Goal: Task Accomplishment & Management: Use online tool/utility

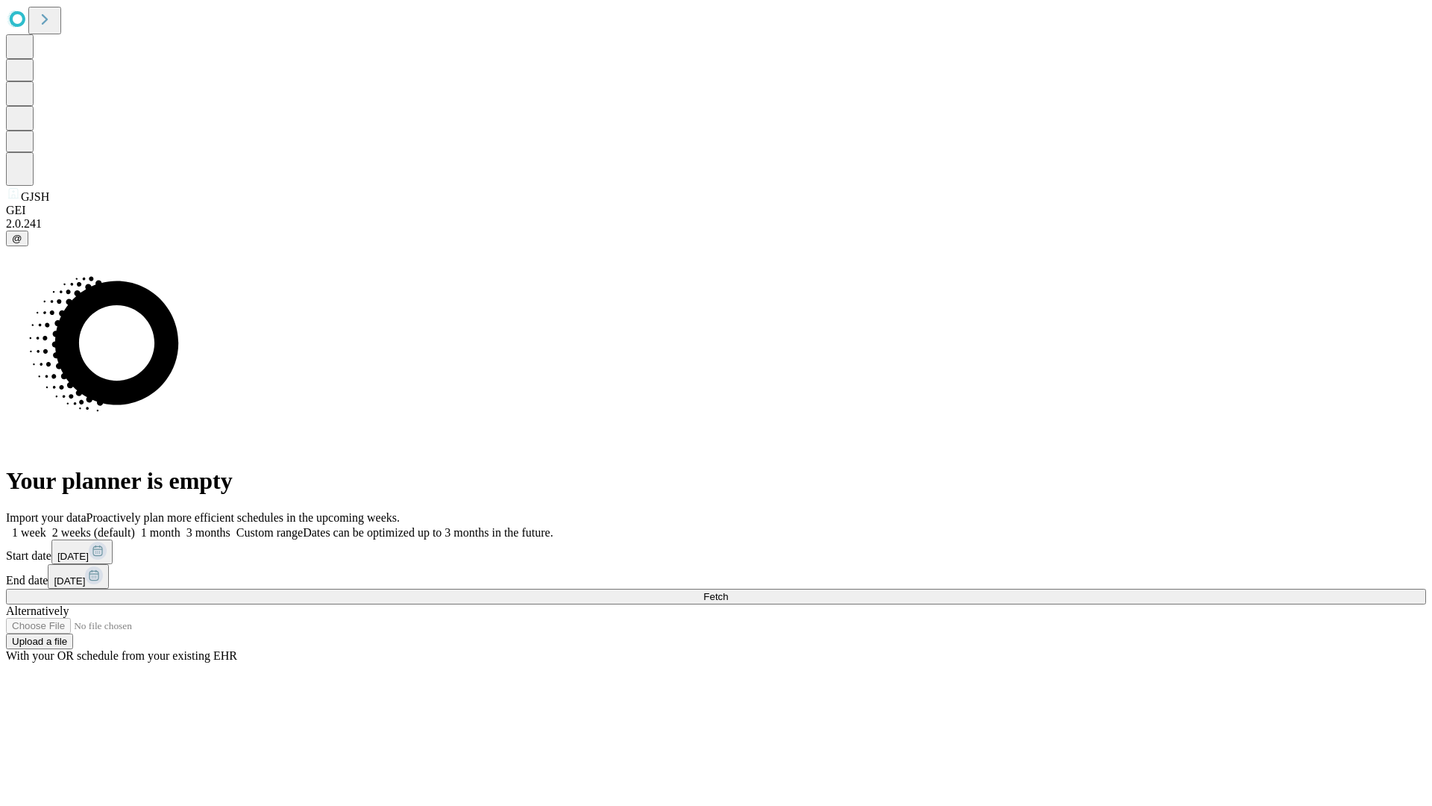
click at [728, 591] on span "Fetch" at bounding box center [715, 596] width 25 height 11
